Goal: Task Accomplishment & Management: Manage account settings

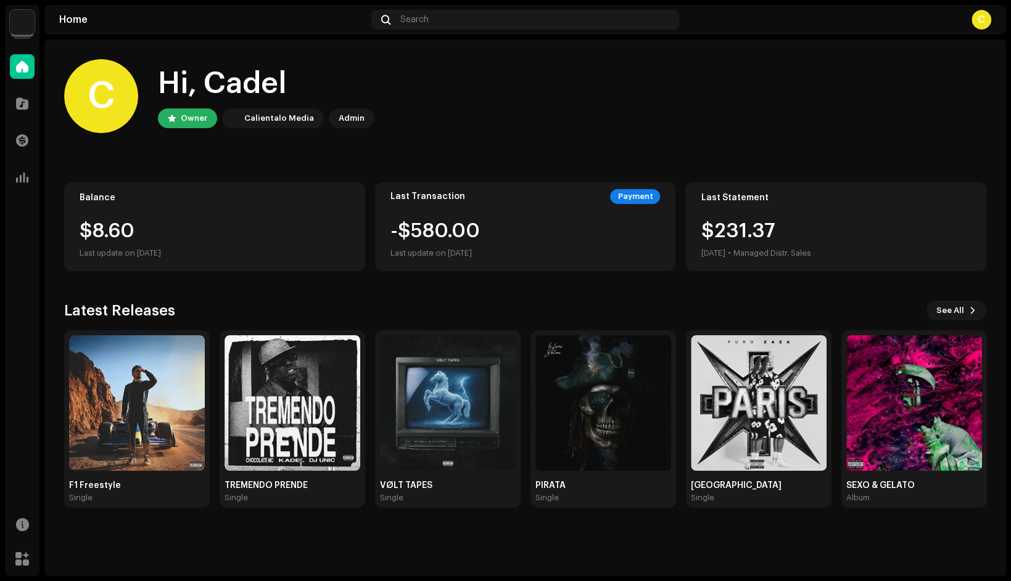
click at [982, 18] on div "C" at bounding box center [981, 20] width 20 height 20
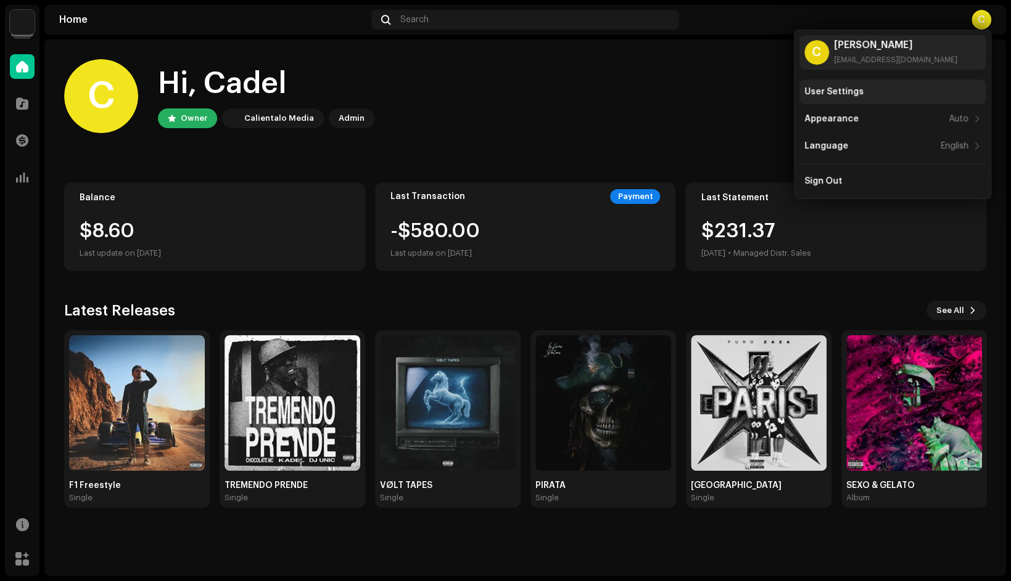
click at [851, 91] on div "User Settings" at bounding box center [833, 92] width 59 height 10
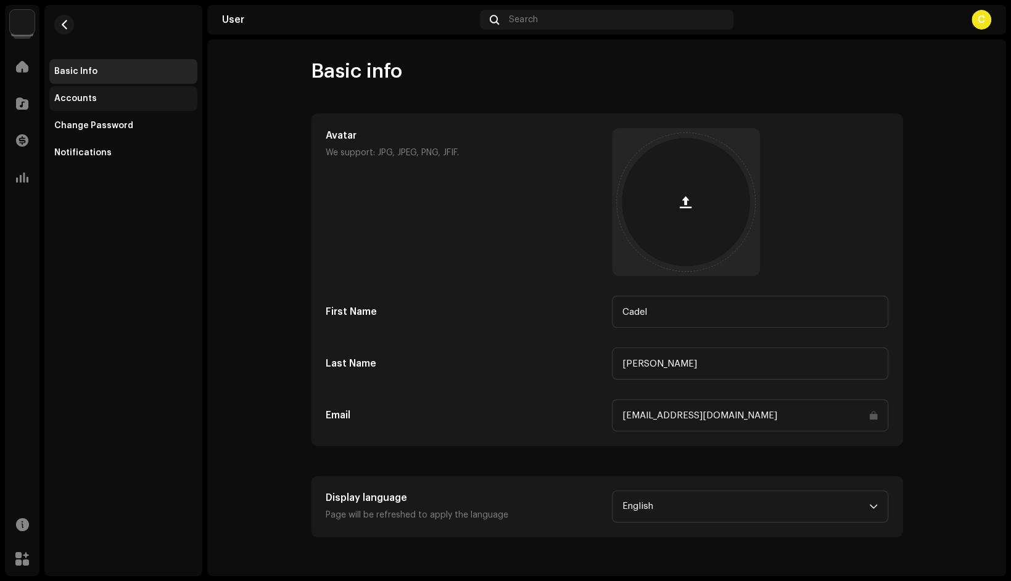
click at [80, 107] on div "Accounts" at bounding box center [123, 98] width 148 height 25
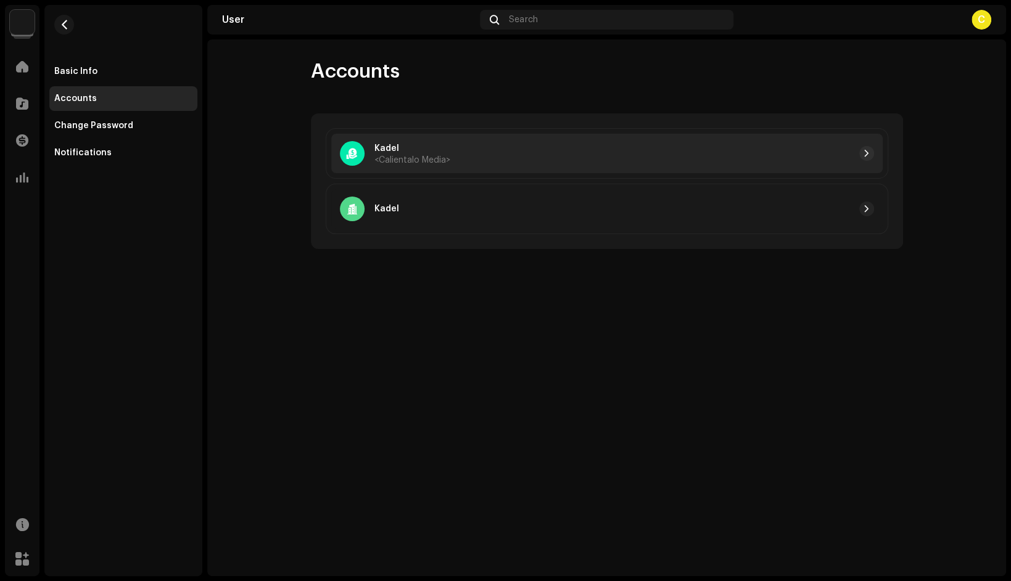
click at [454, 152] on div at bounding box center [662, 153] width 424 height 15
click at [863, 155] on span "button" at bounding box center [866, 154] width 7 height 10
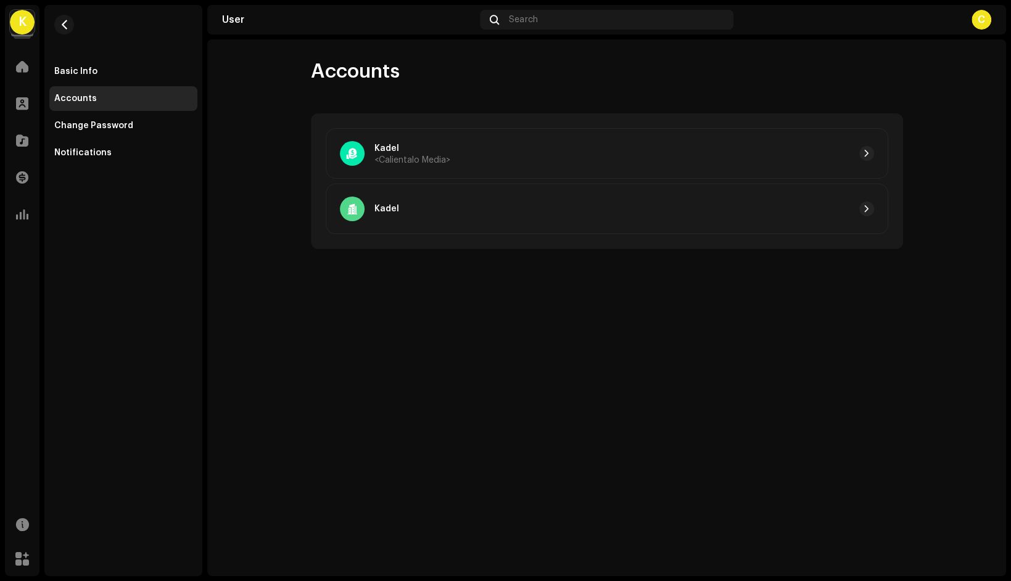
click at [978, 22] on div "C" at bounding box center [981, 20] width 20 height 20
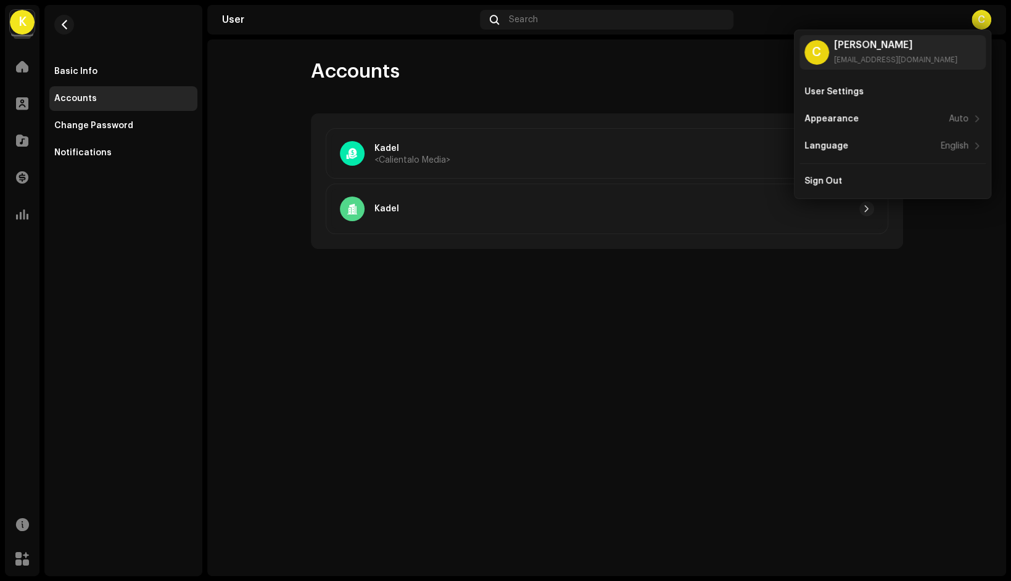
click at [367, 85] on div "Accounts [PERSON_NAME] <Calientalo Media> [PERSON_NAME]" at bounding box center [606, 154] width 631 height 190
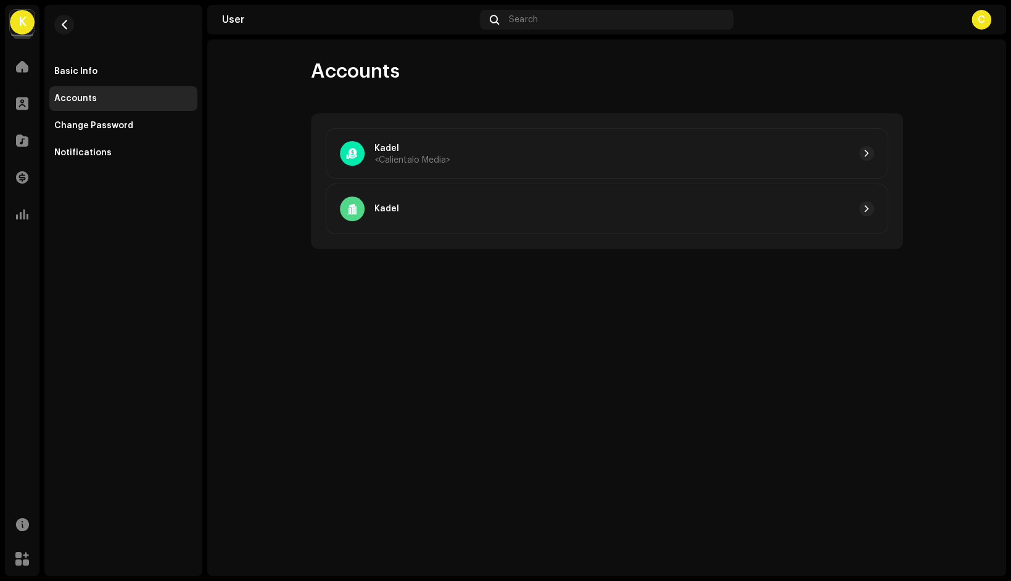
click at [983, 22] on div "C" at bounding box center [981, 20] width 20 height 20
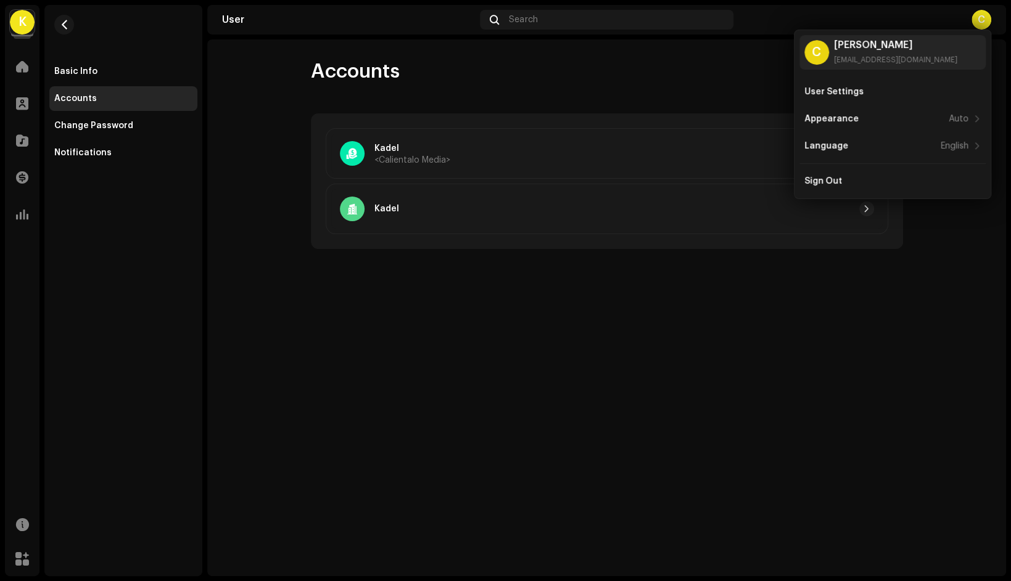
click at [20, 22] on div "K" at bounding box center [22, 22] width 25 height 25
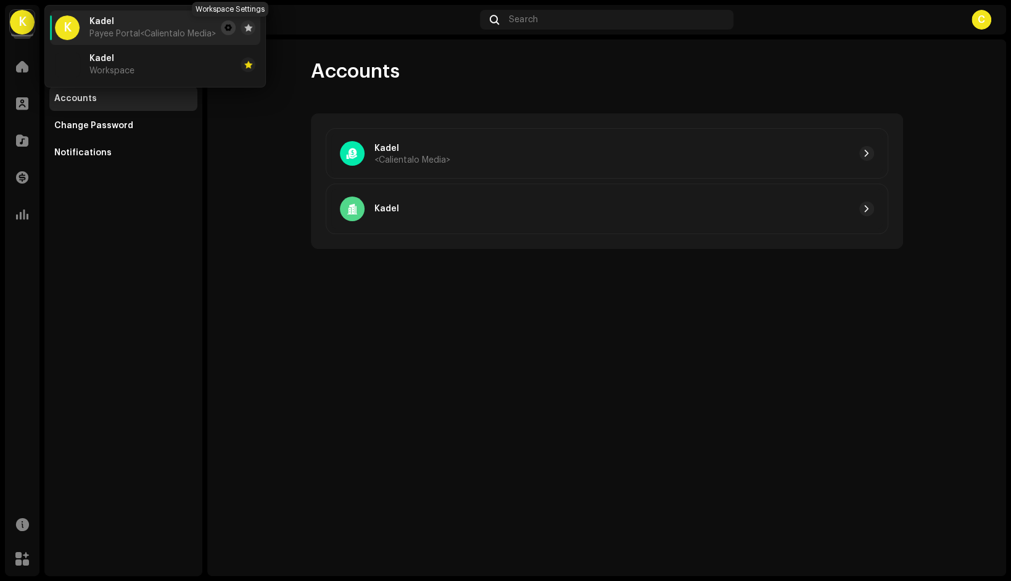
click at [226, 28] on button at bounding box center [228, 27] width 15 height 15
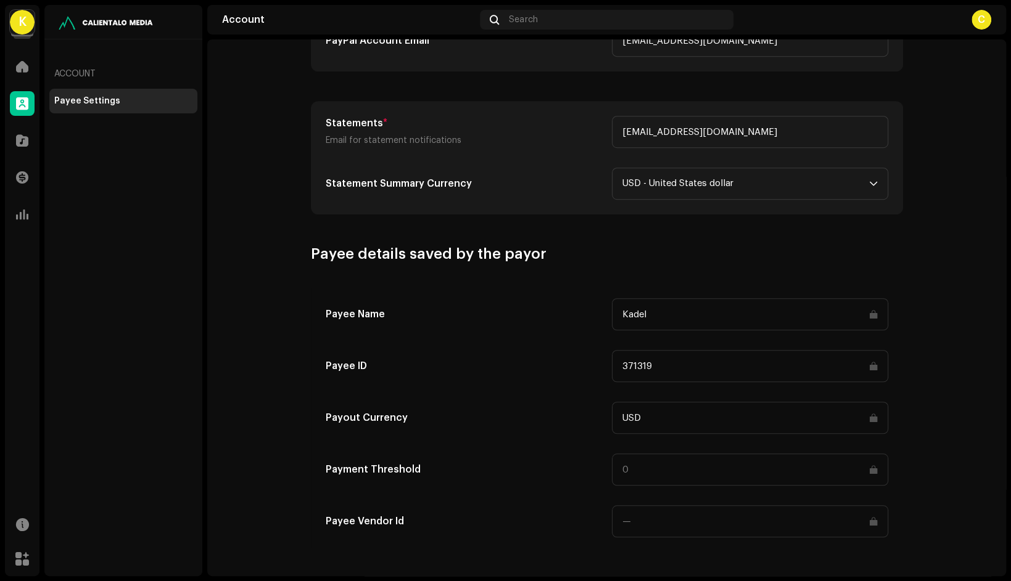
scroll to position [493, 0]
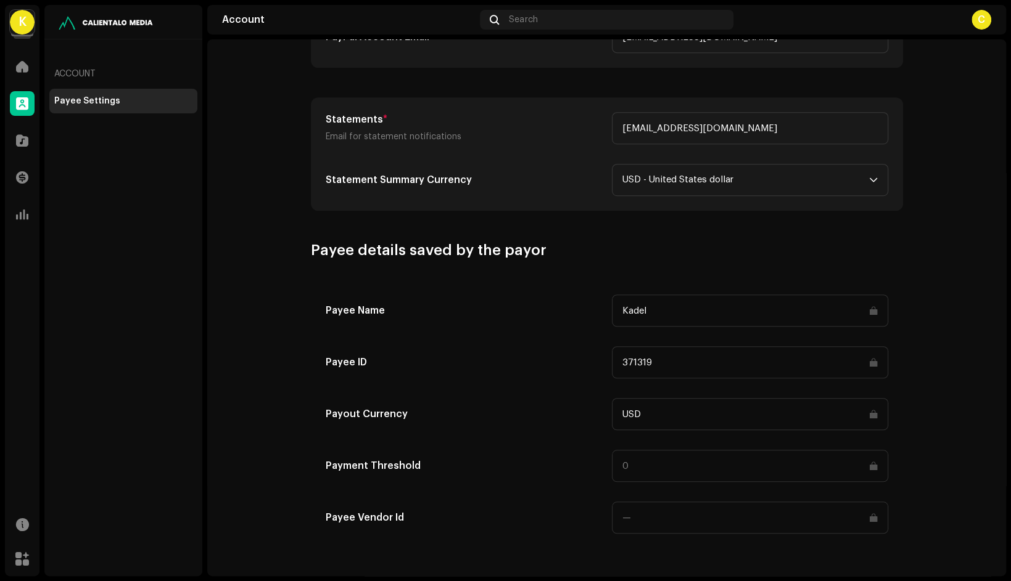
click at [612, 368] on input "371319" at bounding box center [750, 363] width 276 height 32
click at [24, 76] on div at bounding box center [22, 66] width 25 height 25
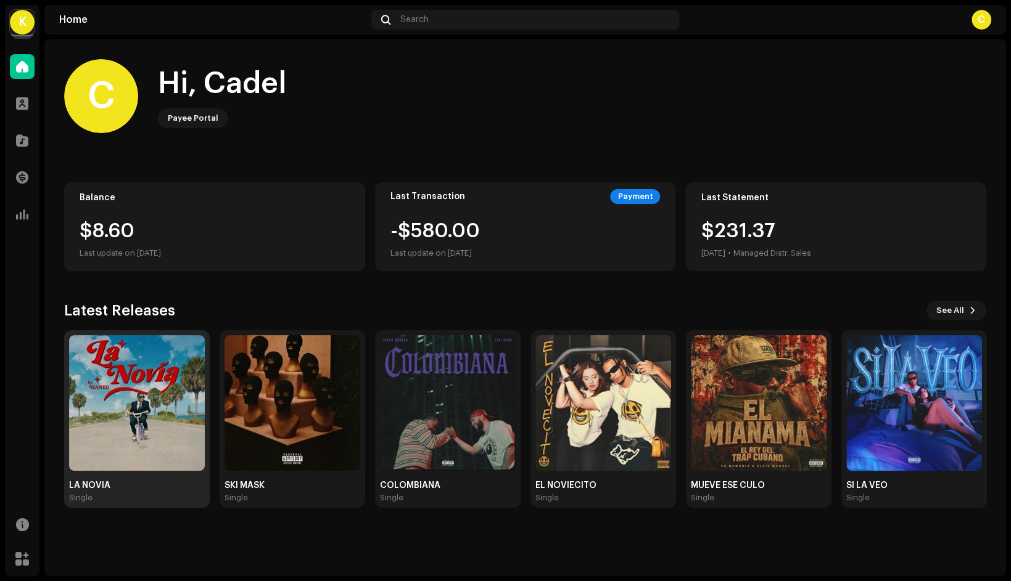
click at [154, 399] on img at bounding box center [137, 403] width 136 height 136
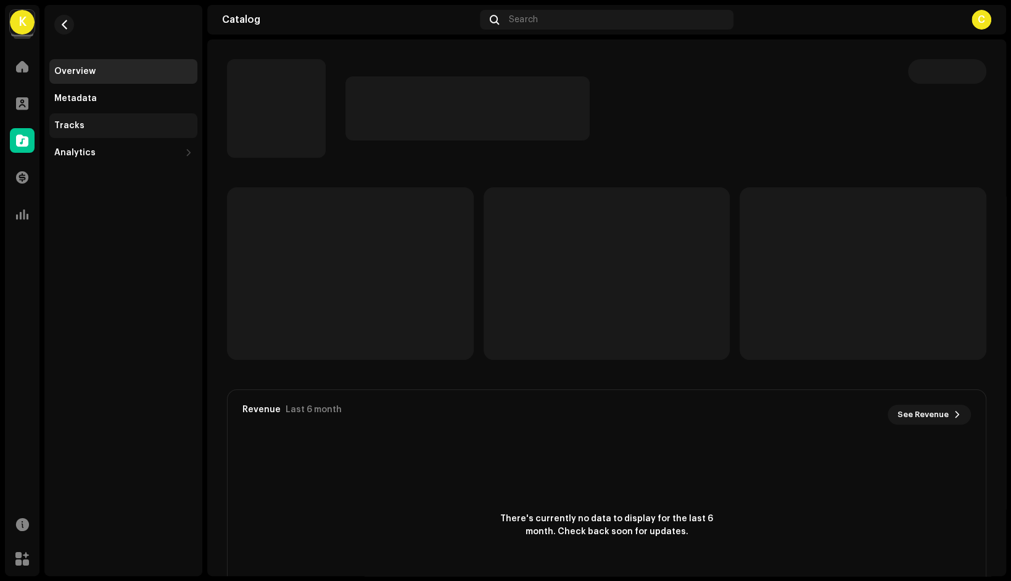
click at [90, 128] on div "Tracks" at bounding box center [123, 126] width 138 height 10
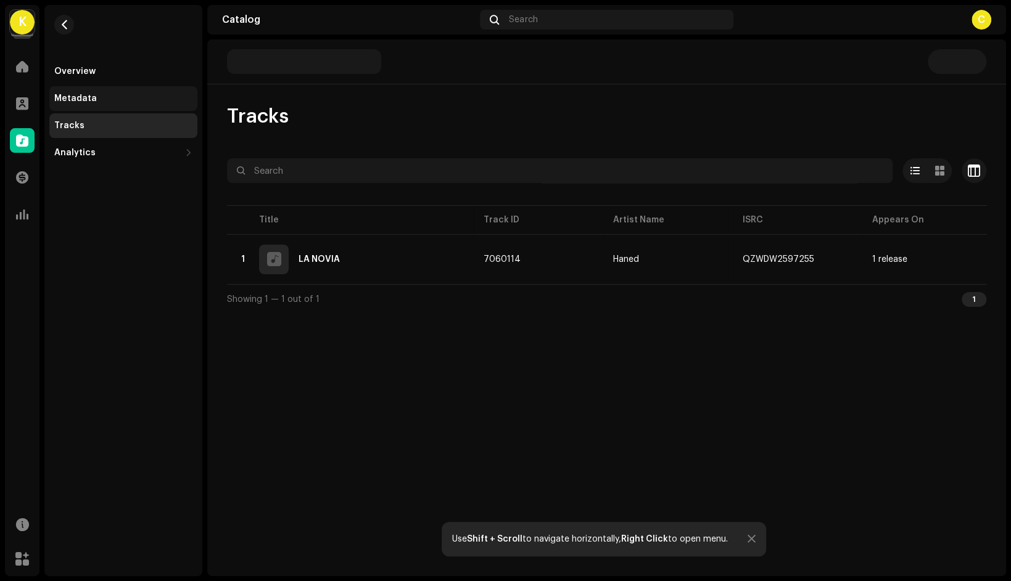
click at [73, 98] on div "Metadata" at bounding box center [75, 99] width 43 height 10
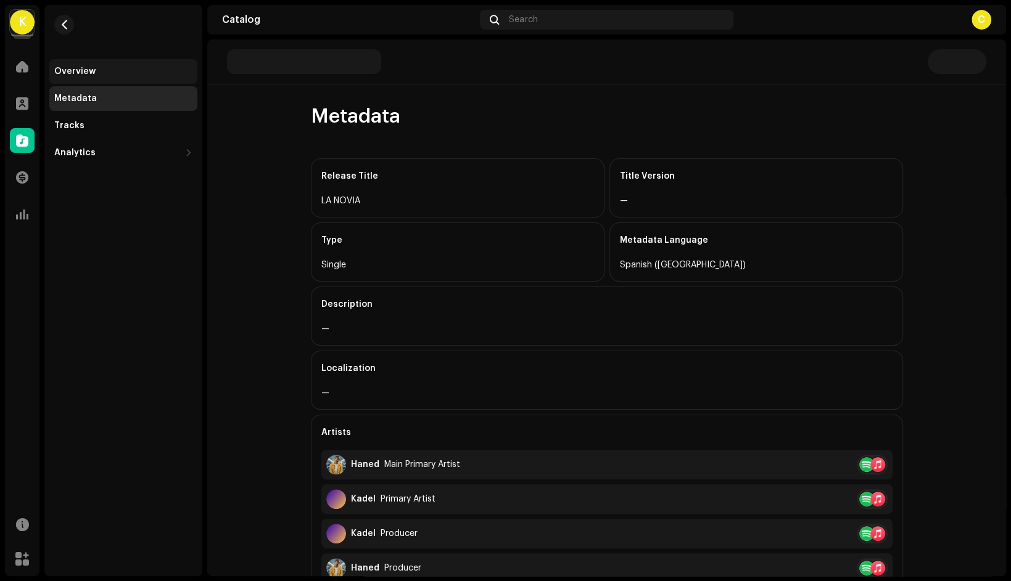
click at [76, 77] on div "Overview" at bounding box center [123, 71] width 148 height 25
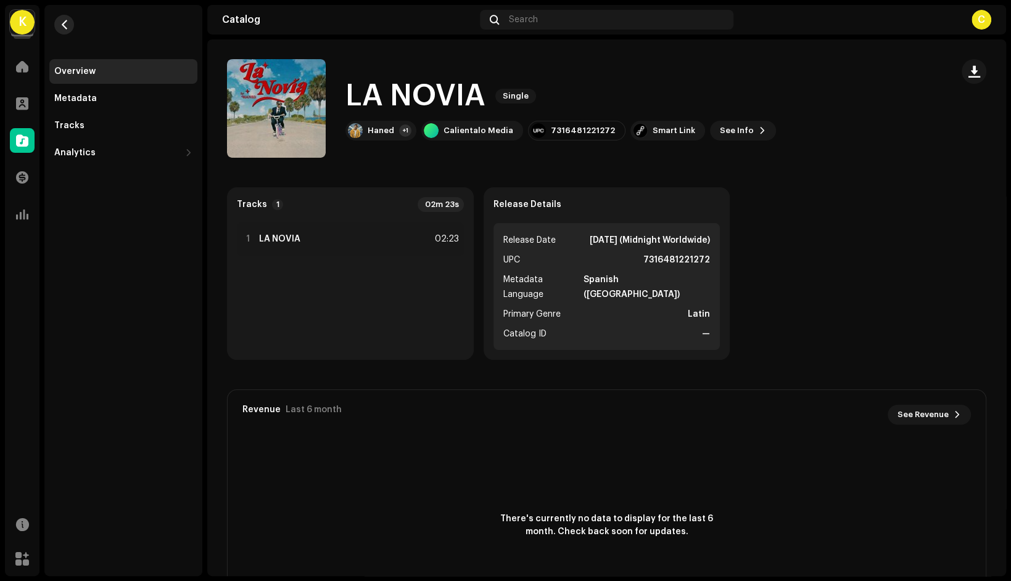
click at [56, 25] on button "button" at bounding box center [64, 25] width 20 height 20
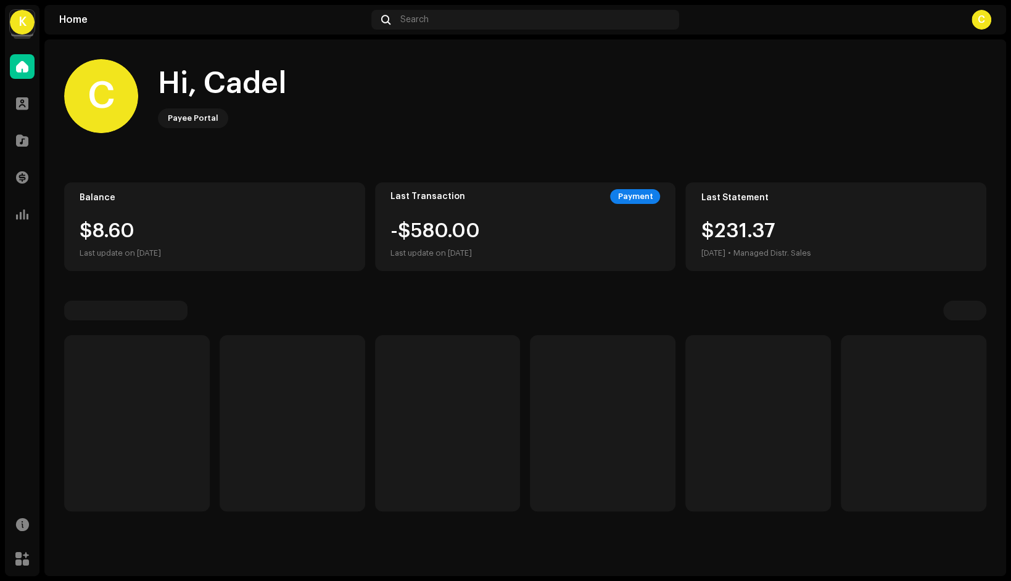
click at [26, 27] on div "K" at bounding box center [22, 22] width 25 height 25
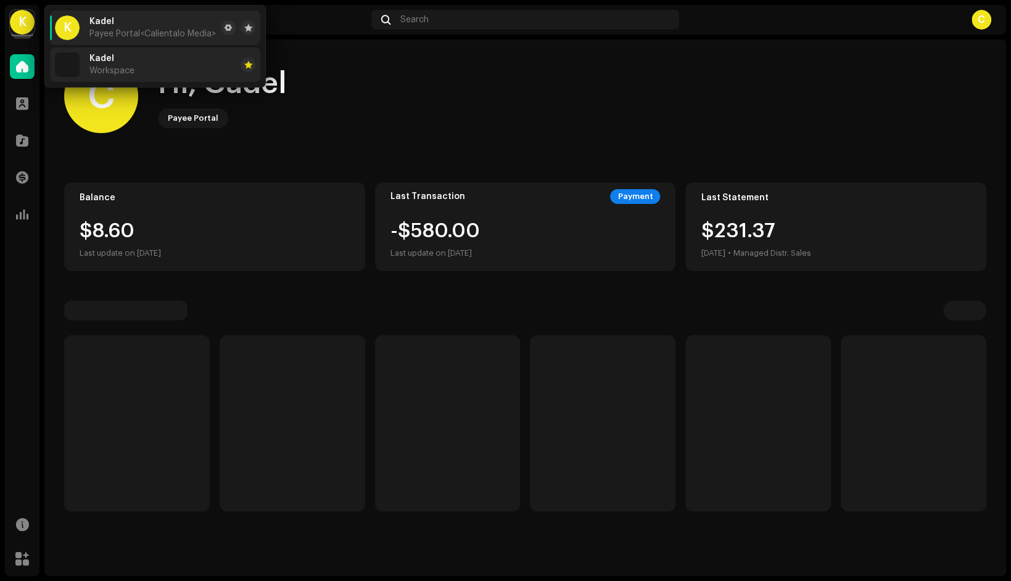
click at [89, 67] on span "Workspace" at bounding box center [111, 71] width 45 height 10
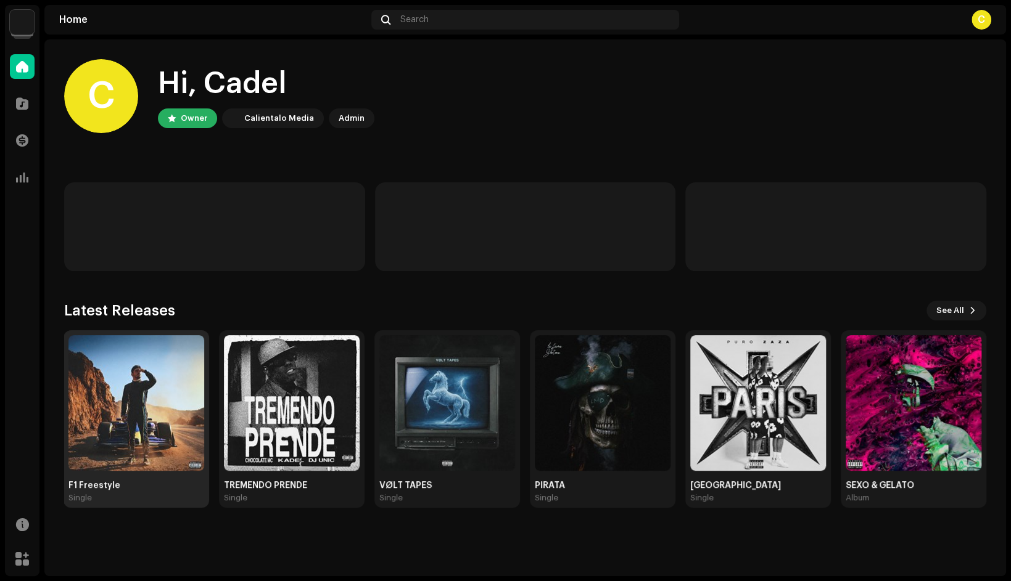
click at [167, 423] on img at bounding box center [136, 403] width 136 height 136
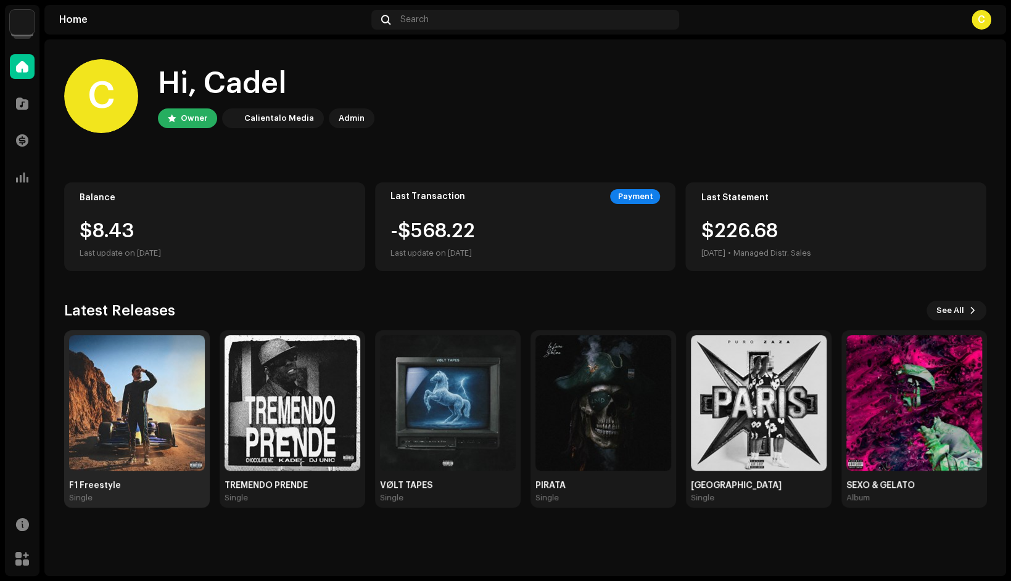
click at [115, 402] on img at bounding box center [137, 403] width 136 height 136
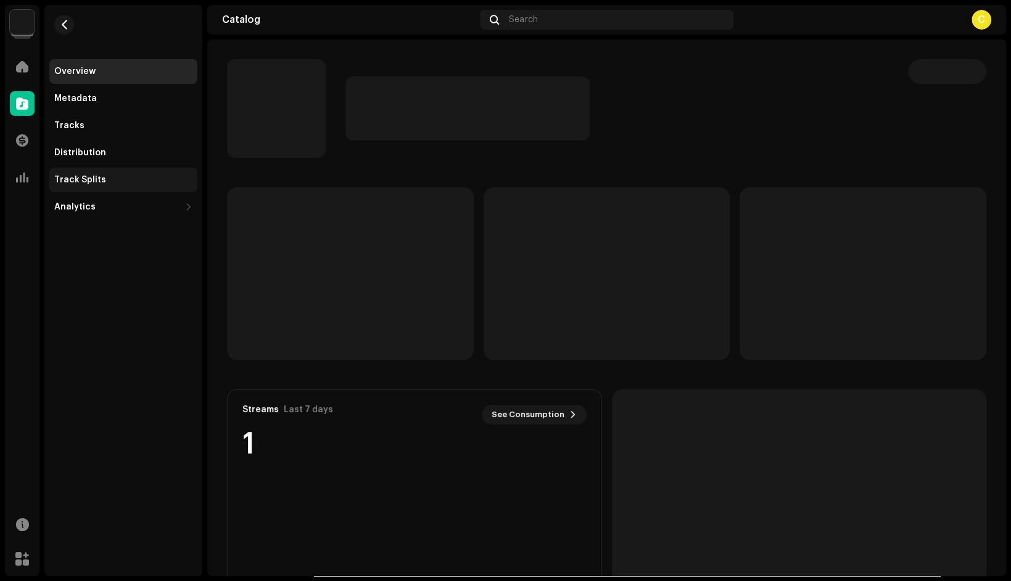
click at [71, 177] on div "Track Splits" at bounding box center [80, 180] width 52 height 10
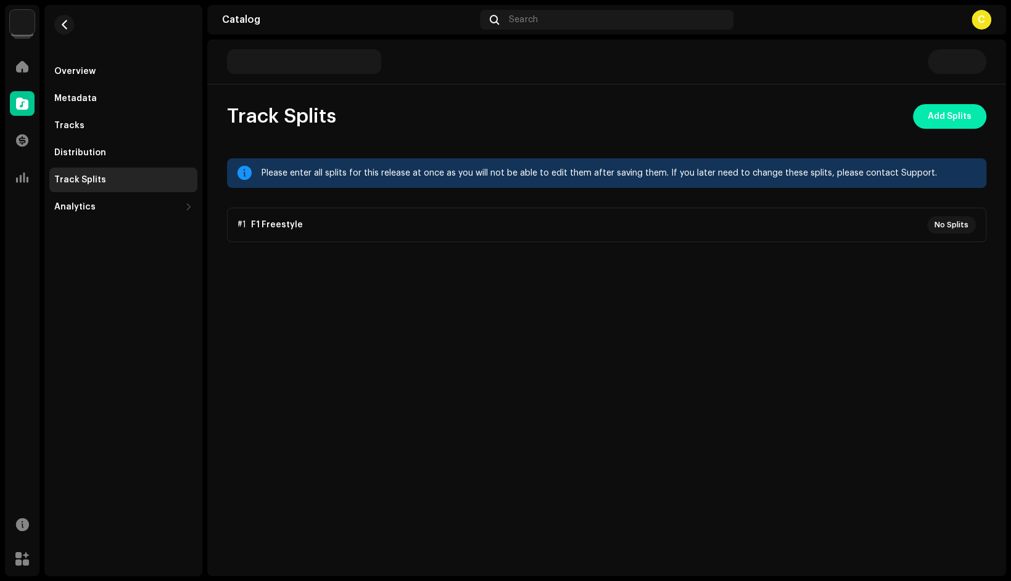
click at [941, 117] on span "Add Splits" at bounding box center [949, 116] width 44 height 25
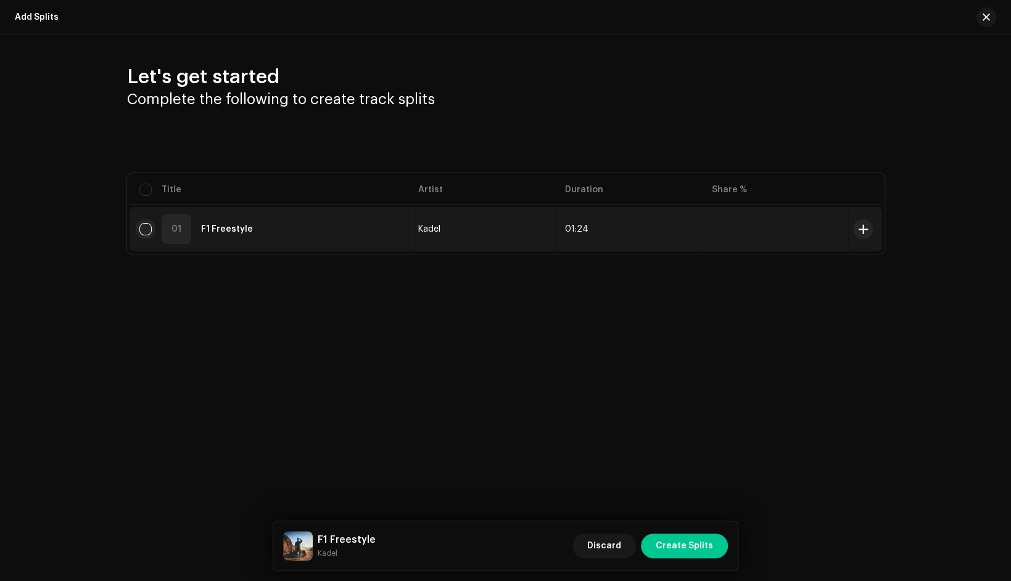
click at [144, 231] on input "checkbox" at bounding box center [145, 229] width 12 height 12
checkbox input "true"
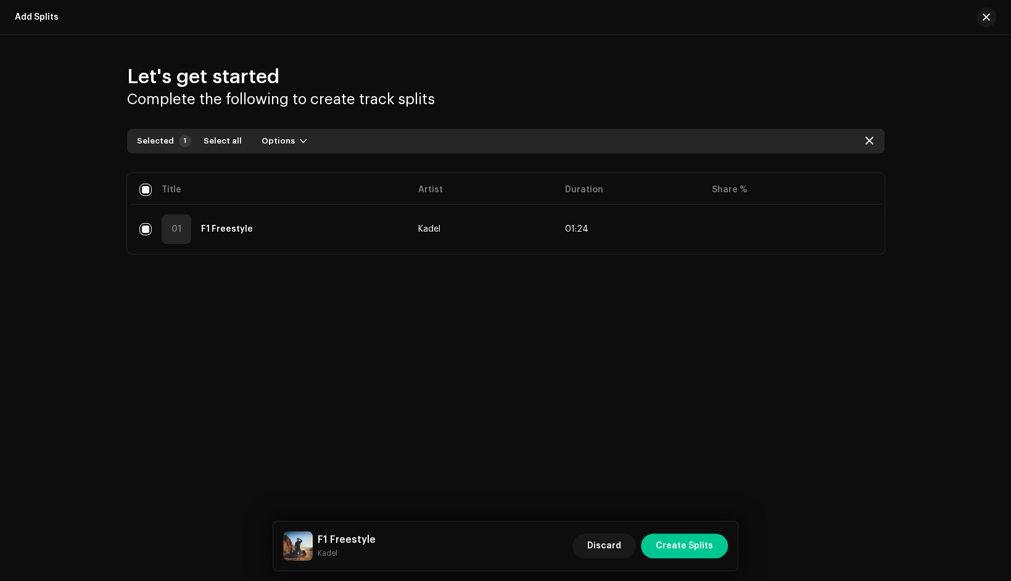
click at [959, 190] on div "Let's get started Complete the following to create track splits Selected 1 Sele…" at bounding box center [505, 192] width 1011 height 315
click at [985, 21] on span "button" at bounding box center [985, 17] width 7 height 10
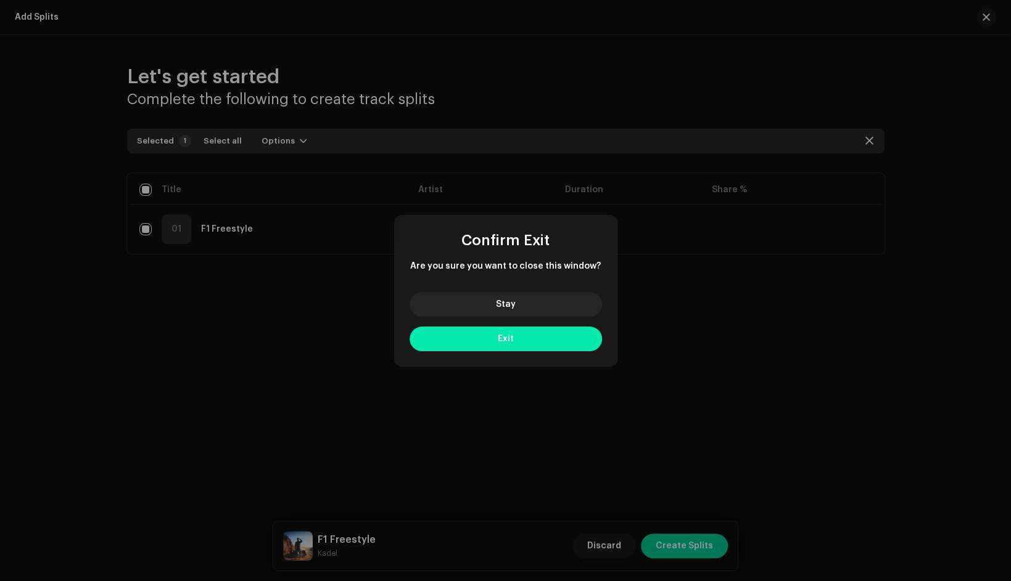
click at [494, 335] on button "Exit" at bounding box center [505, 339] width 192 height 25
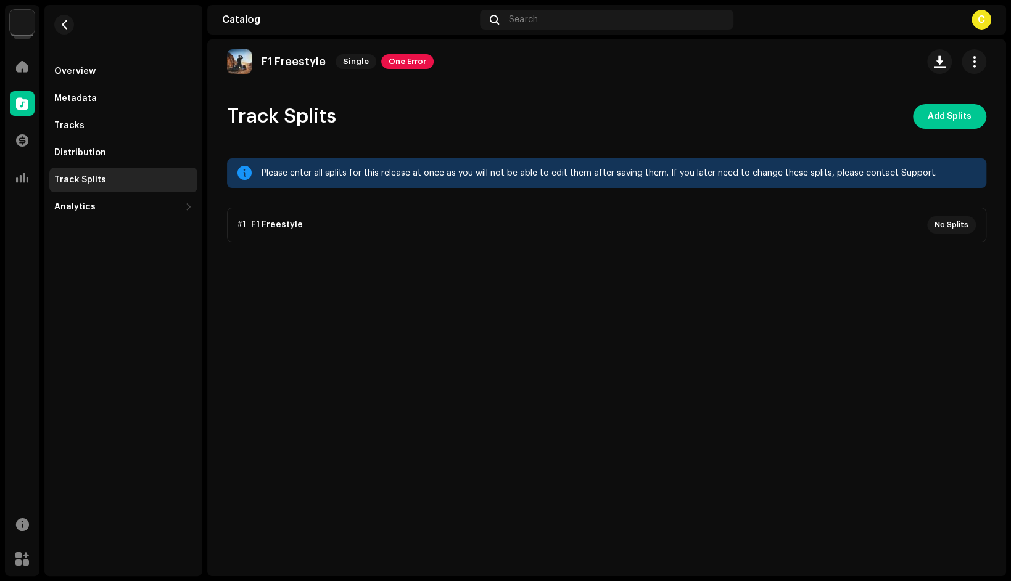
click at [21, 573] on div "Marketplace" at bounding box center [22, 559] width 35 height 35
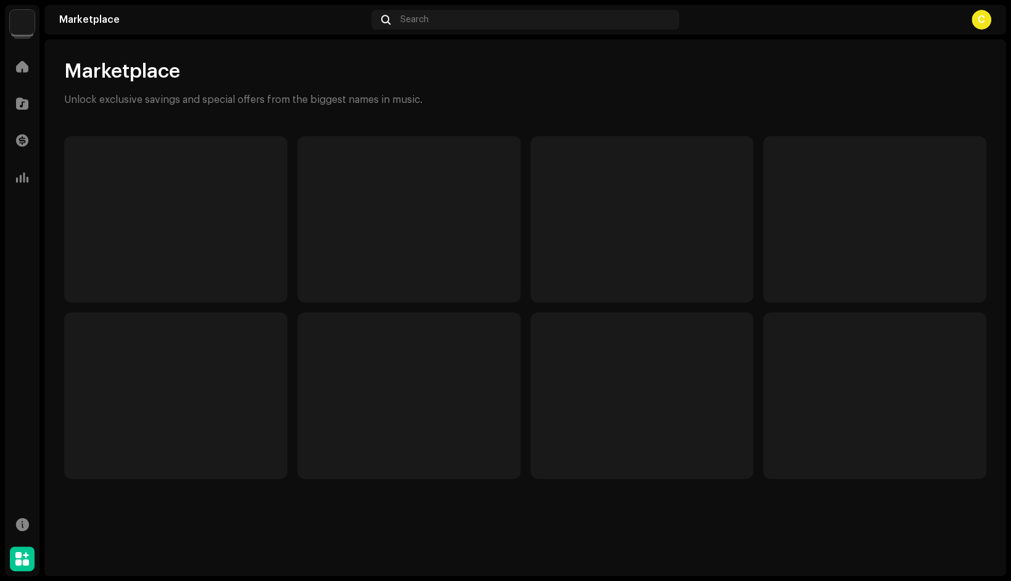
click at [23, 563] on span at bounding box center [22, 559] width 14 height 10
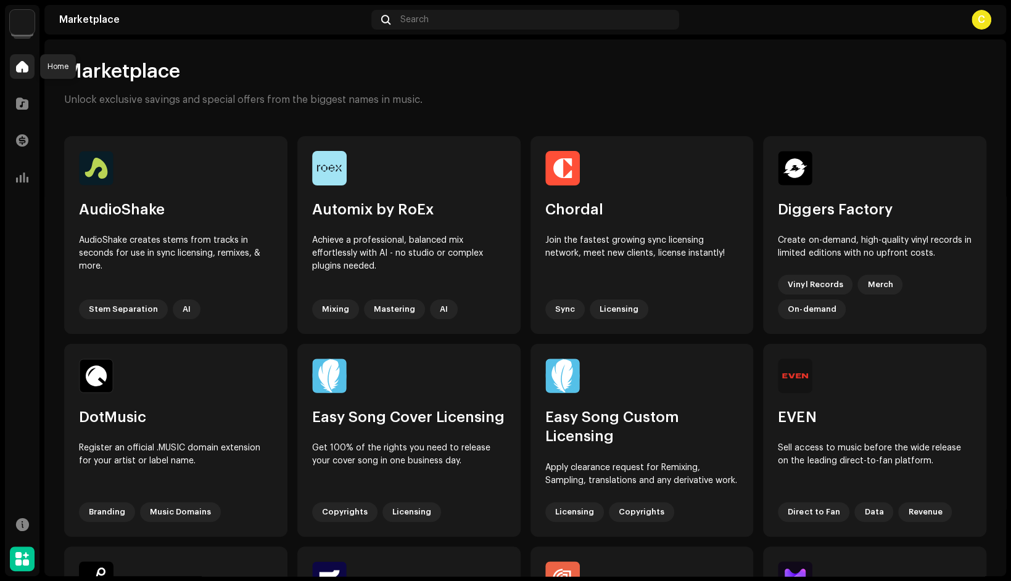
click at [18, 62] on span at bounding box center [22, 67] width 12 height 10
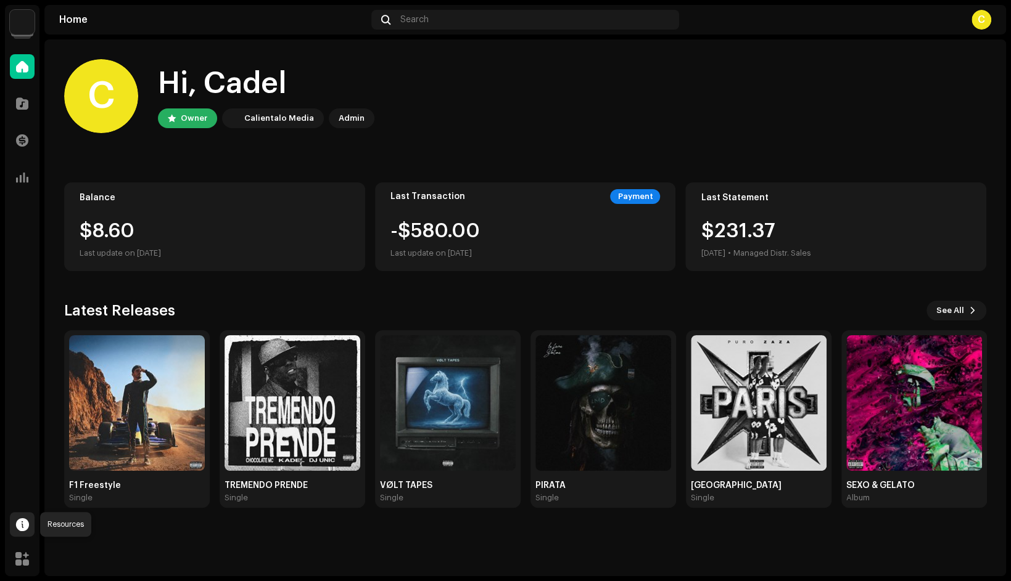
click at [31, 528] on div at bounding box center [22, 524] width 25 height 25
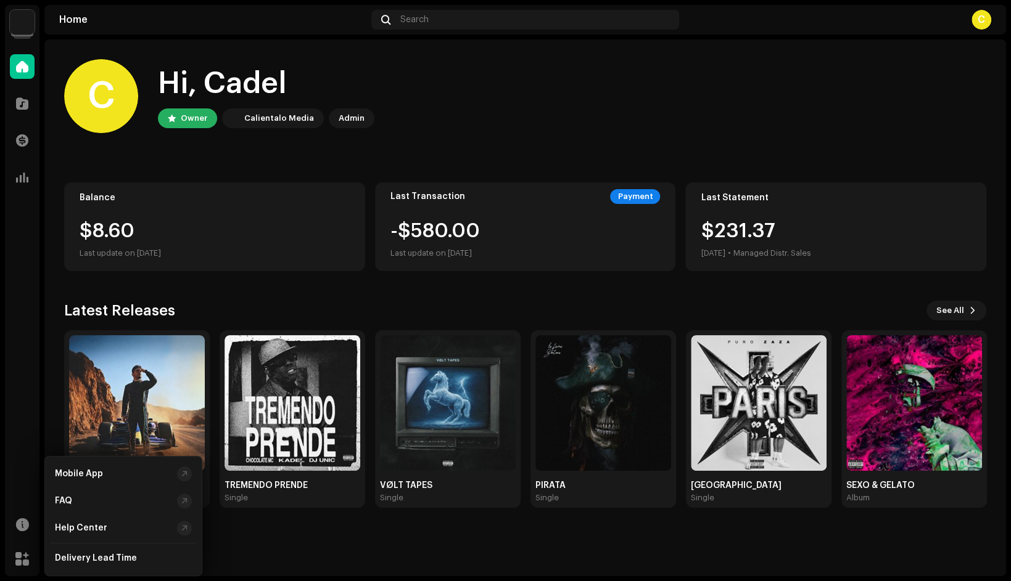
click at [22, 481] on div "Home Catalog Transactions Analytics Resources Marketplace" at bounding box center [22, 312] width 35 height 527
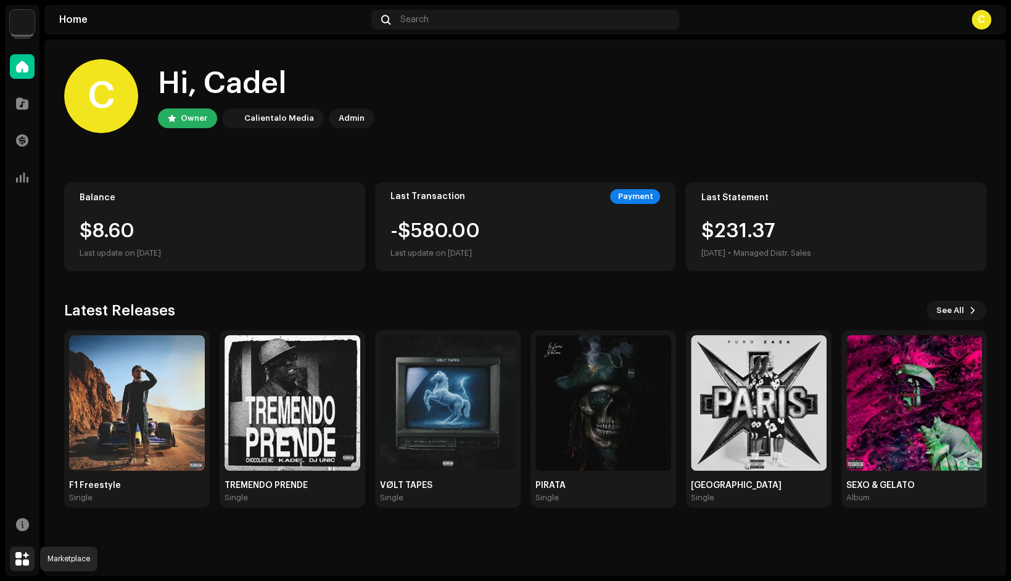
click at [16, 560] on span at bounding box center [22, 559] width 14 height 10
